Goal: Obtain resource: Download file/media

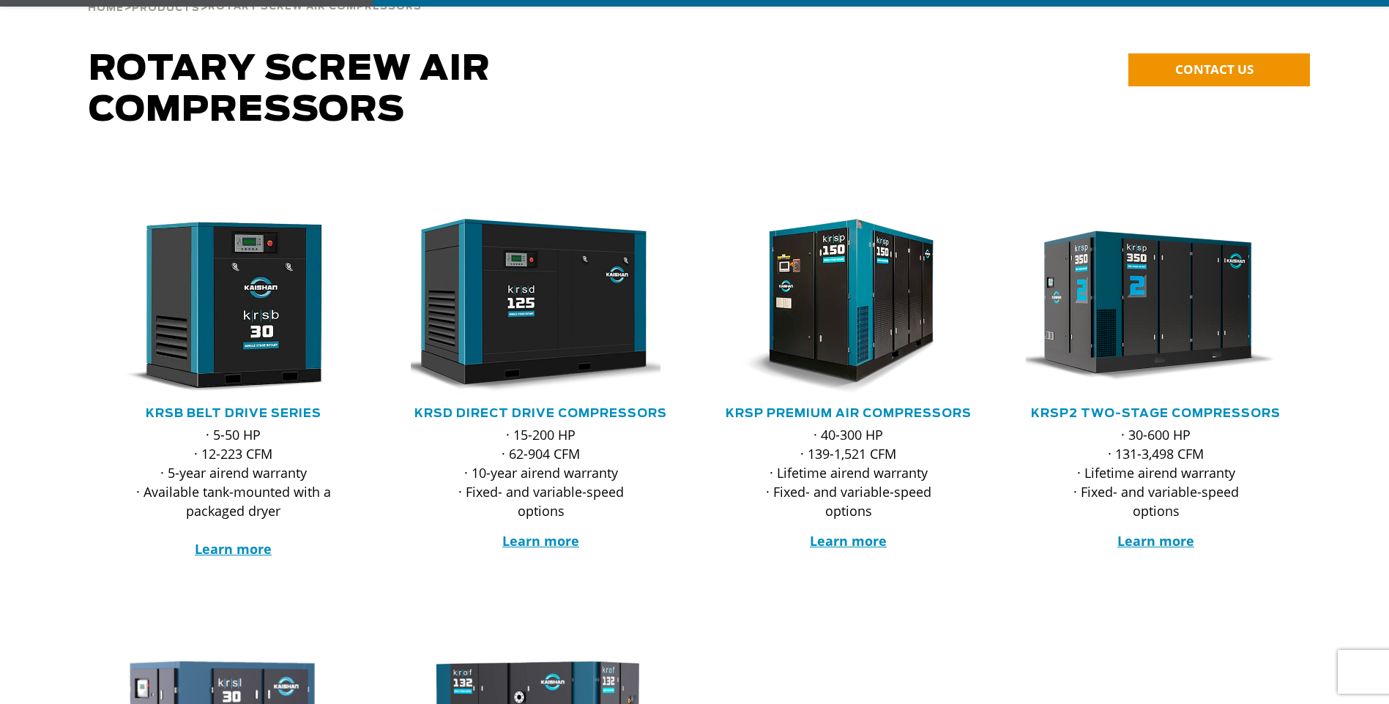
scroll to position [146, 0]
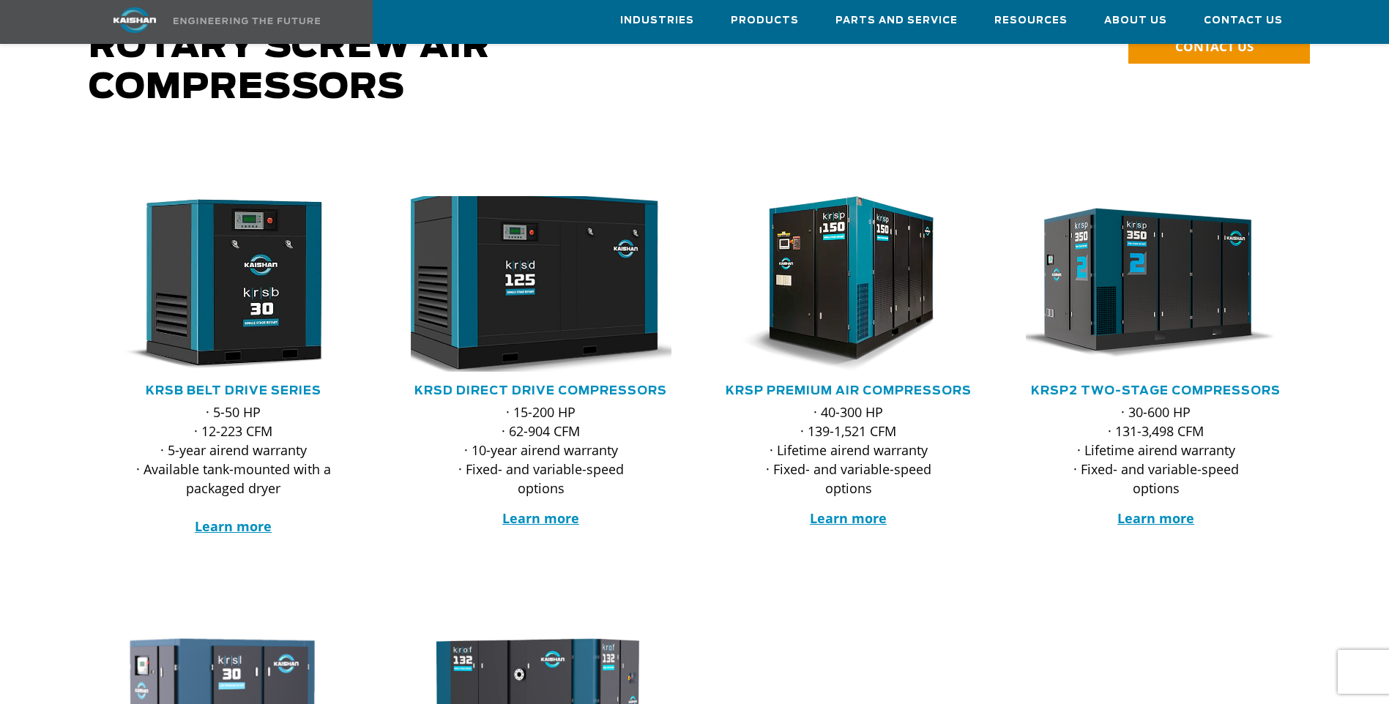
click at [535, 312] on img at bounding box center [530, 283] width 287 height 193
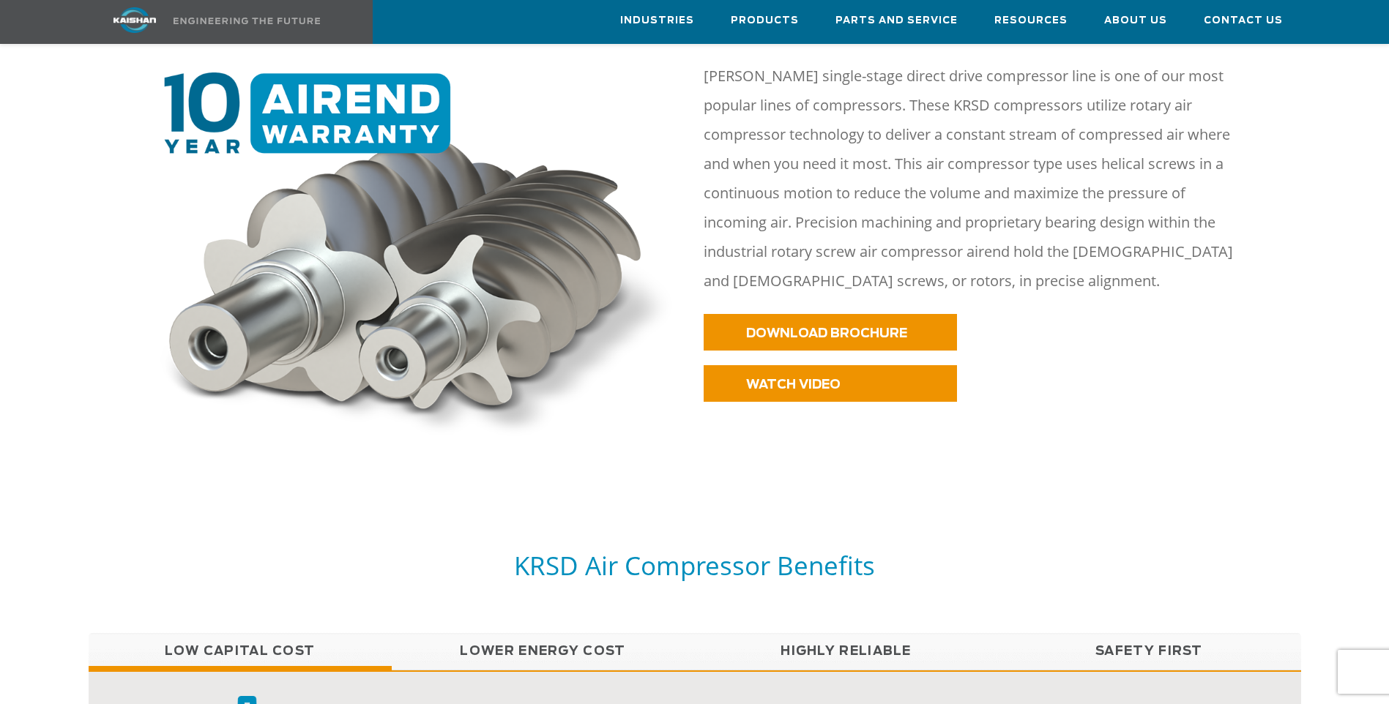
scroll to position [732, 0]
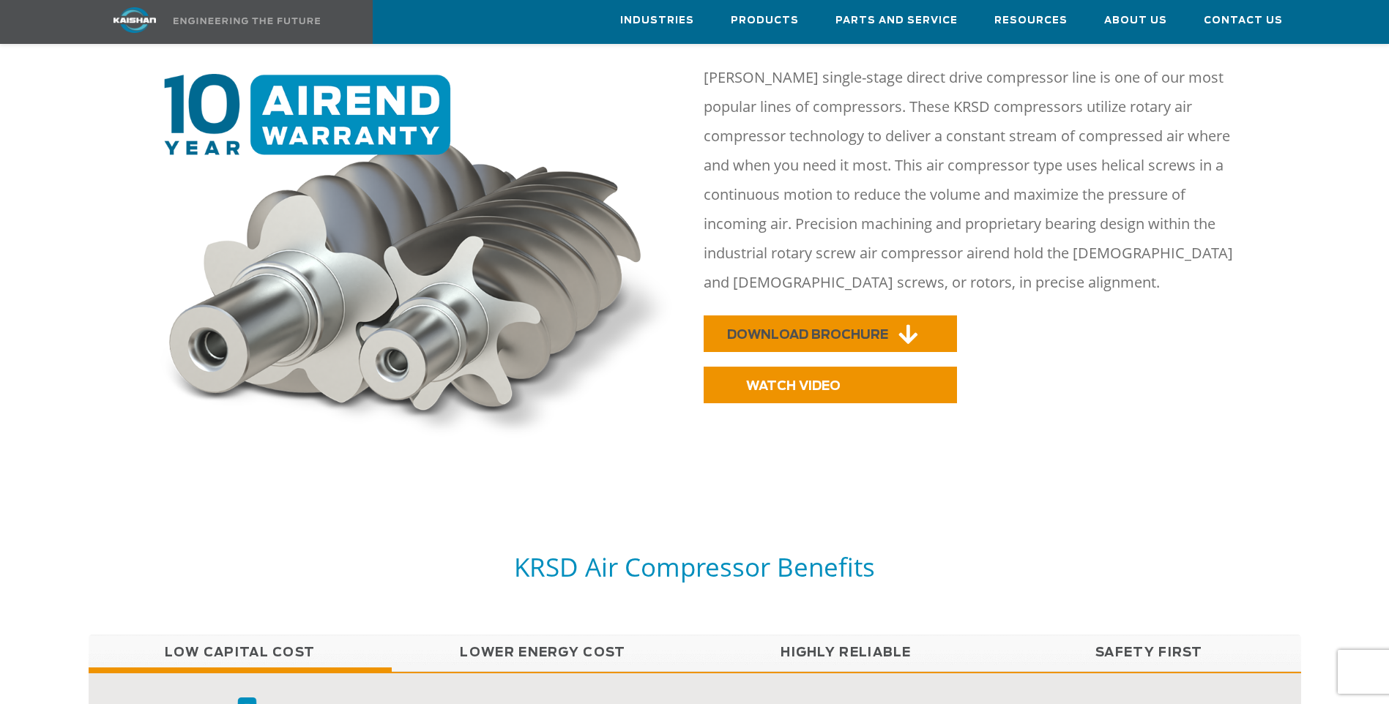
click at [762, 329] on span "DOWNLOAD BROCHURE" at bounding box center [807, 335] width 161 height 12
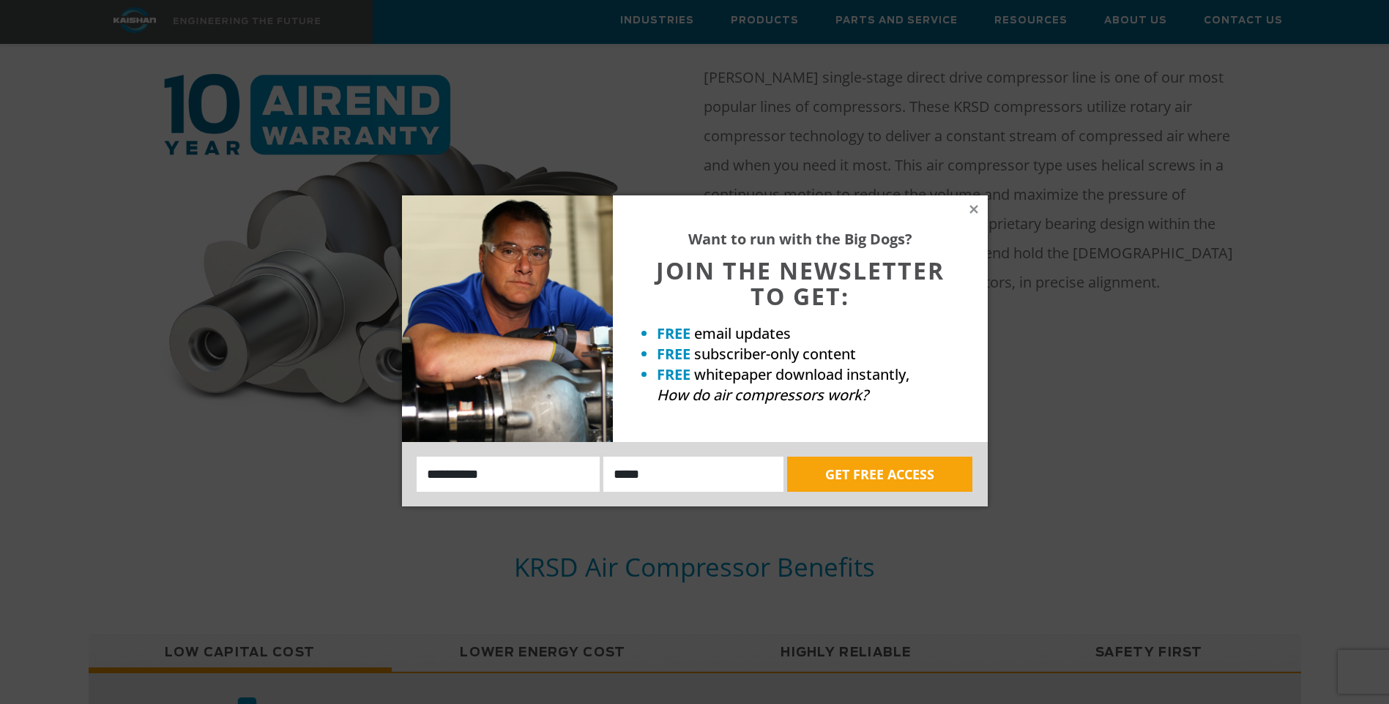
click at [1083, 488] on div "Want to run with the Big Dogs? JOIN THE NEWSLETTER TO GET: FREE email updates F…" at bounding box center [694, 352] width 1389 height 704
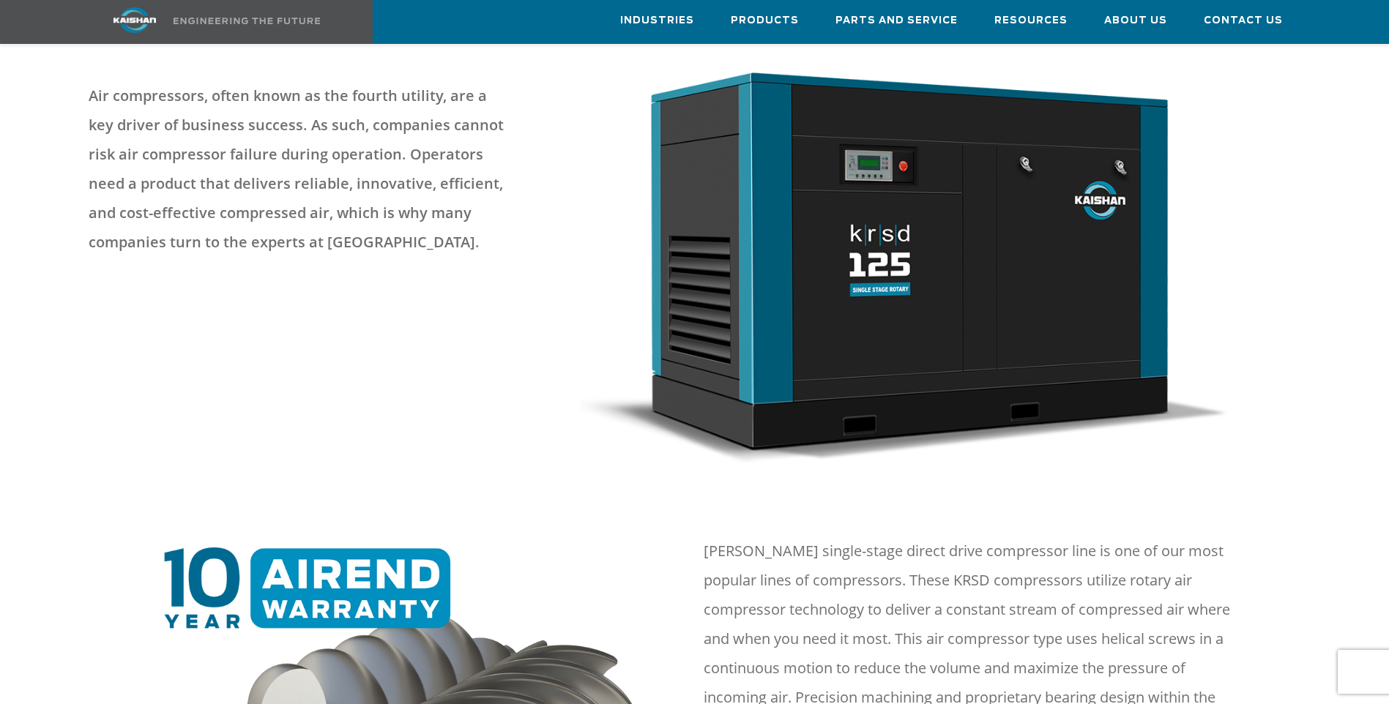
scroll to position [0, 0]
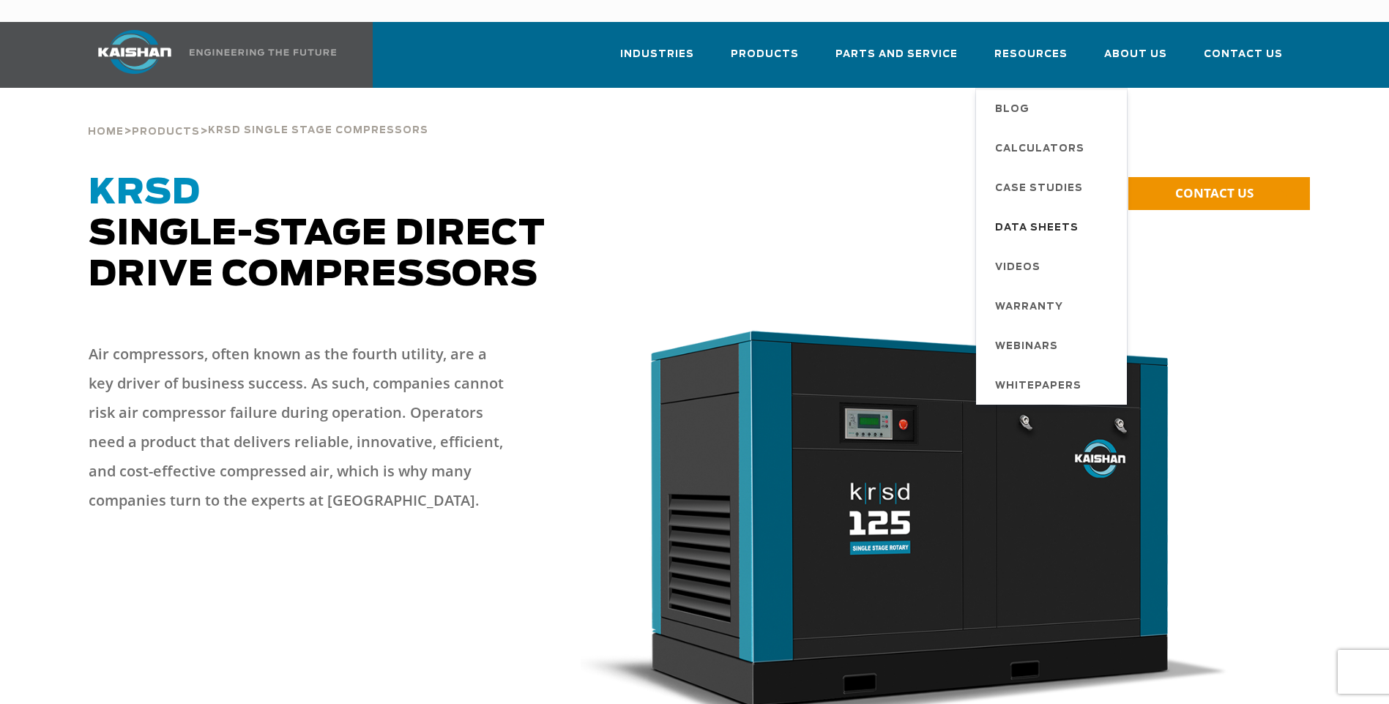
click at [1051, 216] on span "Data Sheets" at bounding box center [1036, 228] width 83 height 25
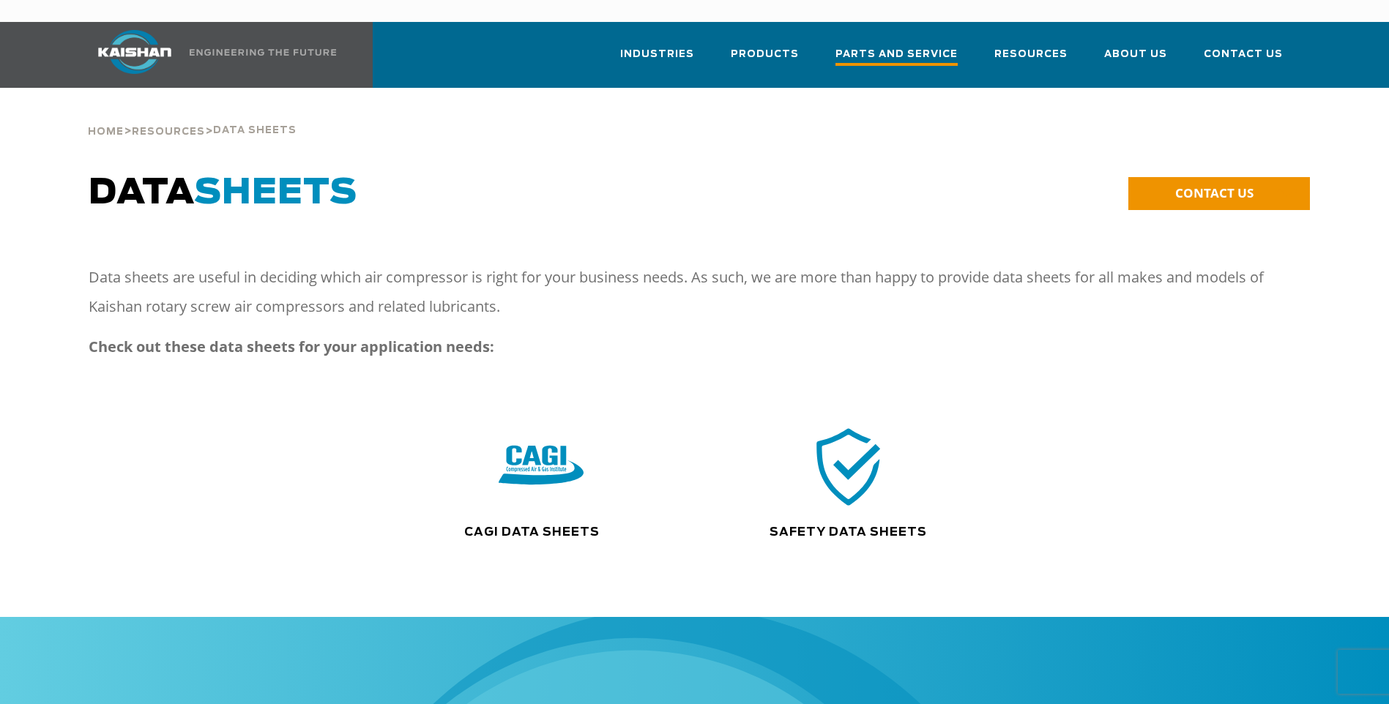
click at [904, 46] on span "Parts and Service" at bounding box center [896, 56] width 122 height 20
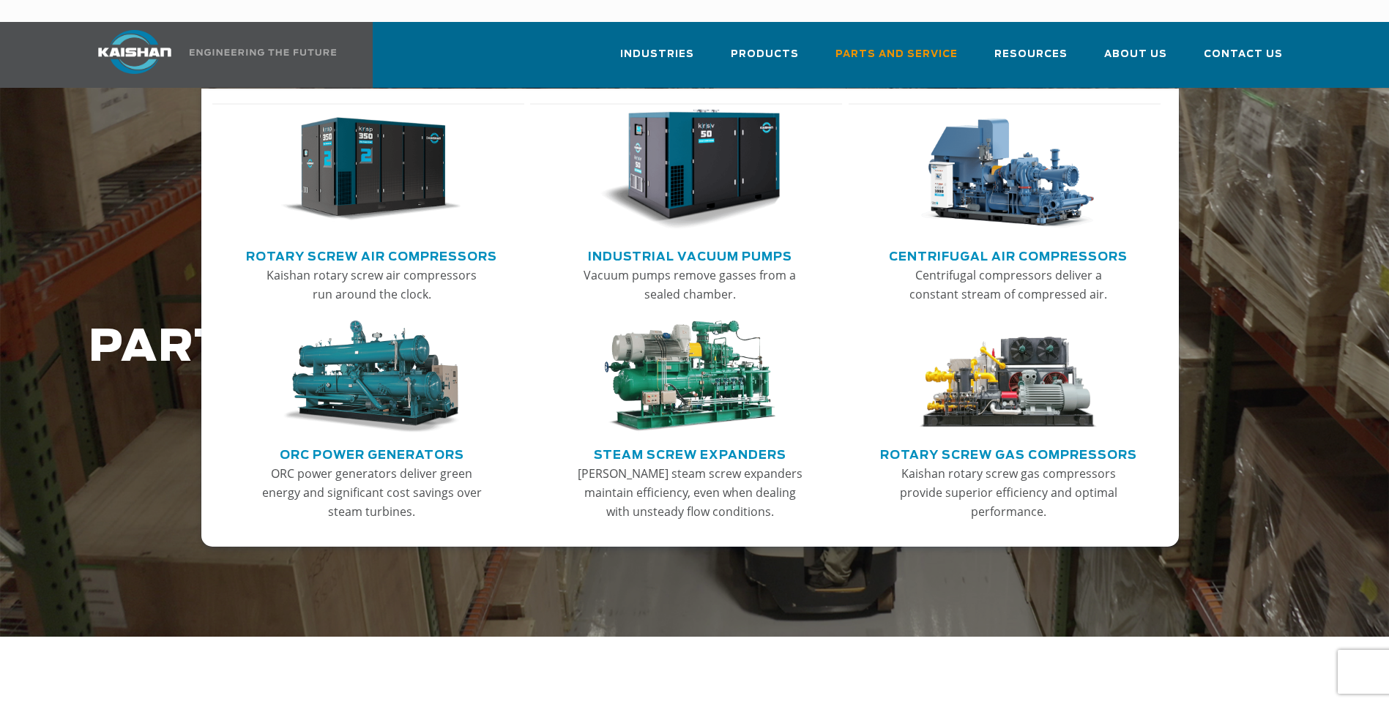
click at [373, 244] on link "Rotary Screw Air Compressors" at bounding box center [371, 255] width 251 height 22
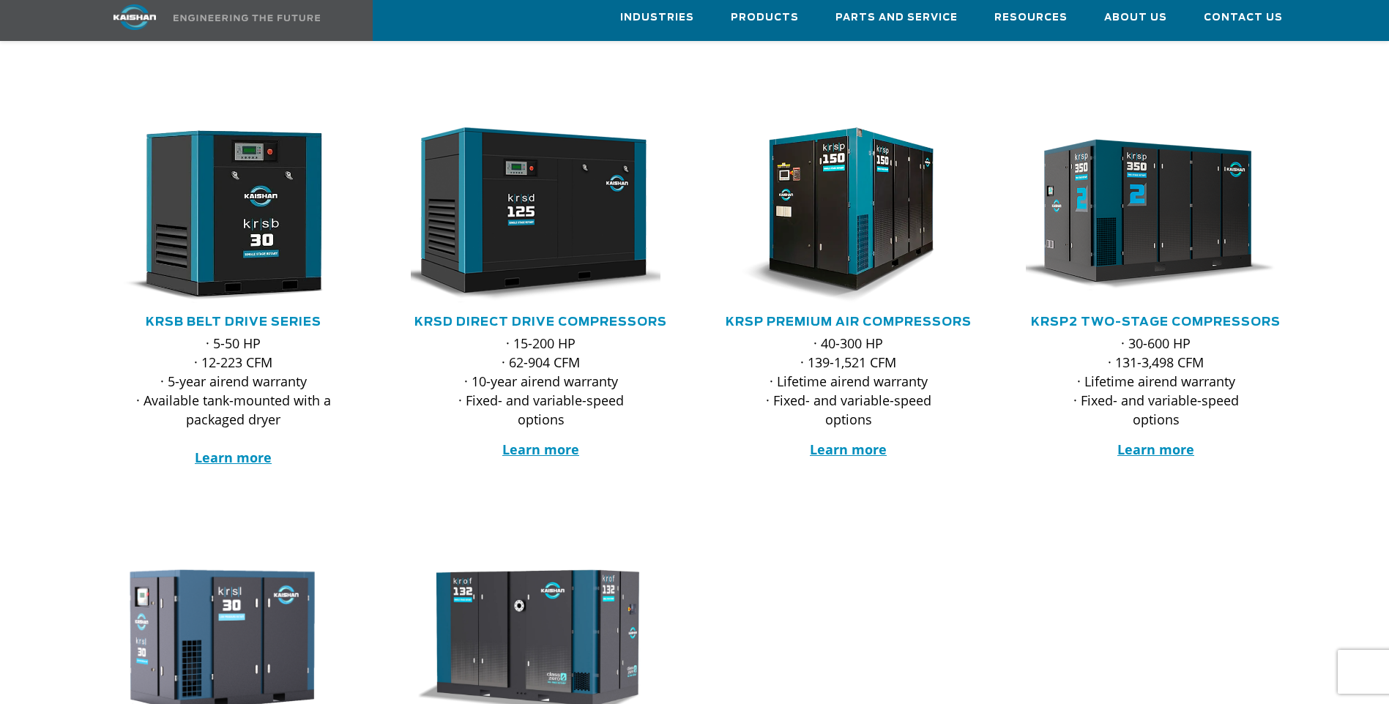
scroll to position [220, 0]
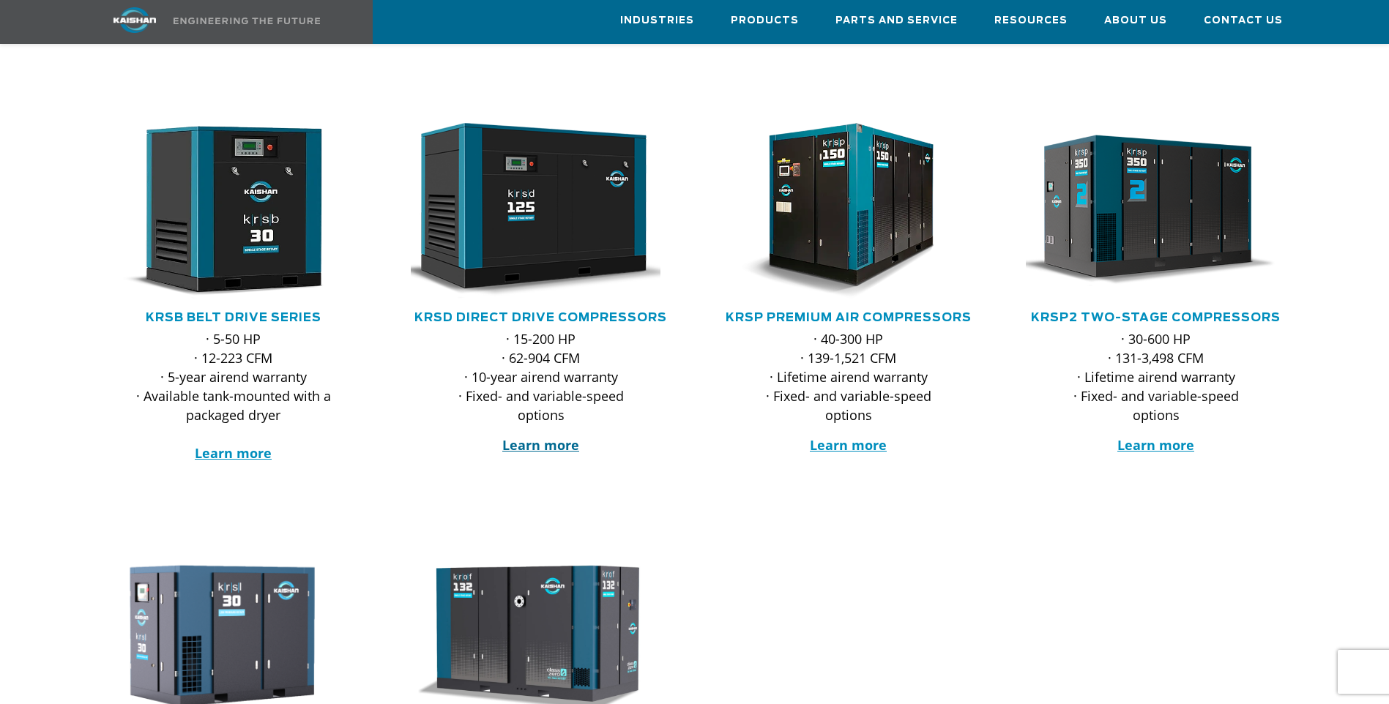
click at [551, 436] on strong "Learn more" at bounding box center [540, 445] width 77 height 18
